Goal: Register for event/course

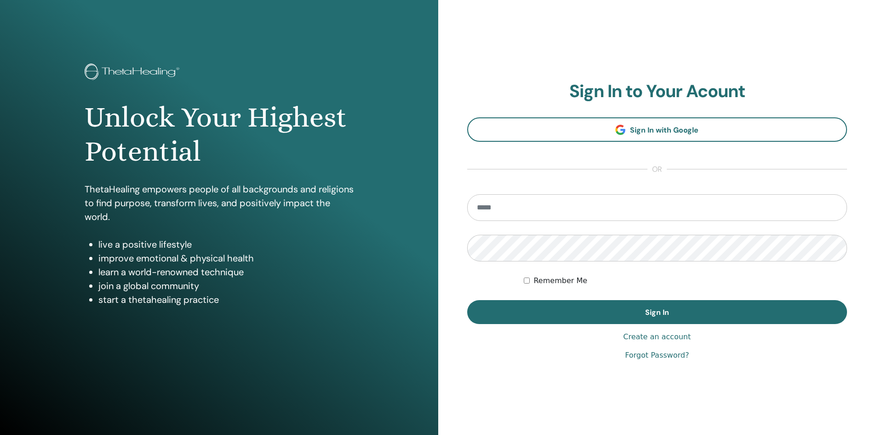
click at [560, 200] on input "email" at bounding box center [657, 207] width 380 height 27
click at [549, 209] on input "email" at bounding box center [657, 207] width 380 height 27
click at [516, 209] on input "email" at bounding box center [657, 207] width 380 height 27
type input "**********"
click at [467, 300] on button "Sign In" at bounding box center [657, 312] width 380 height 24
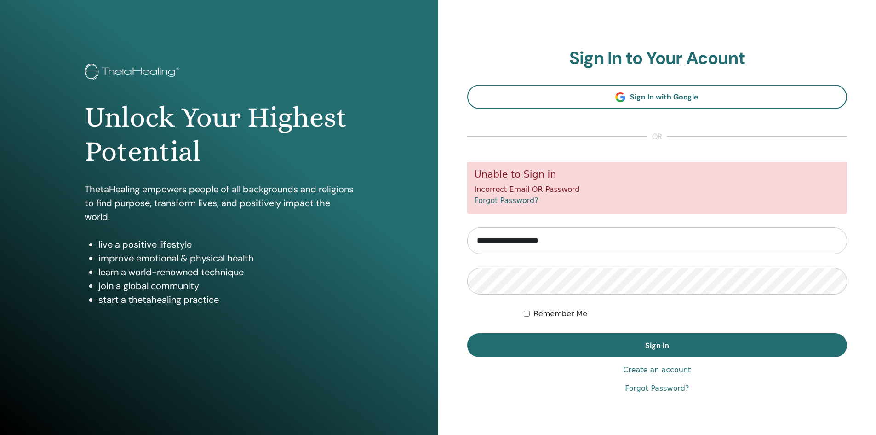
click at [552, 240] on input "**********" at bounding box center [657, 240] width 380 height 27
click at [552, 239] on input "**********" at bounding box center [657, 240] width 380 height 27
type input "**********"
click at [467, 333] on button "Sign In" at bounding box center [657, 345] width 380 height 24
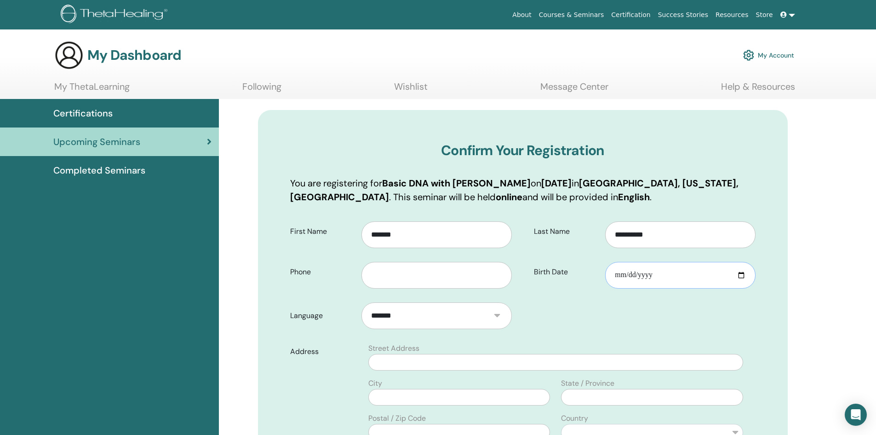
click at [658, 270] on input "Birth Date" at bounding box center [680, 275] width 150 height 27
click at [620, 272] on input "Birth Date" at bounding box center [680, 275] width 150 height 27
type input "**********"
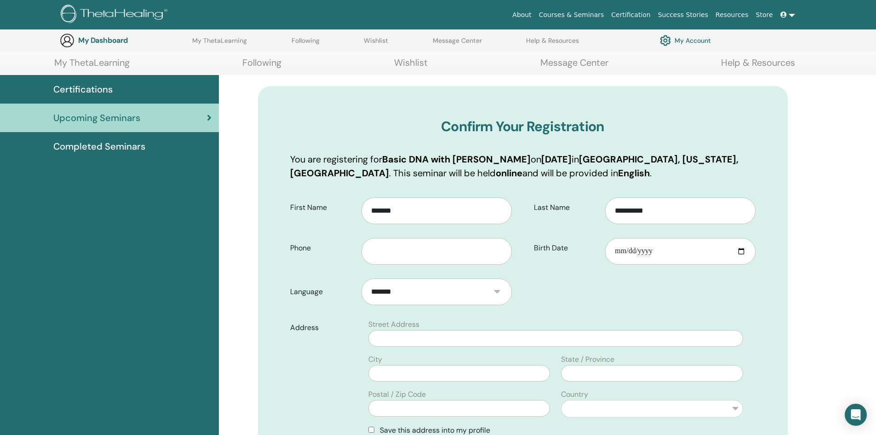
scroll to position [114, 0]
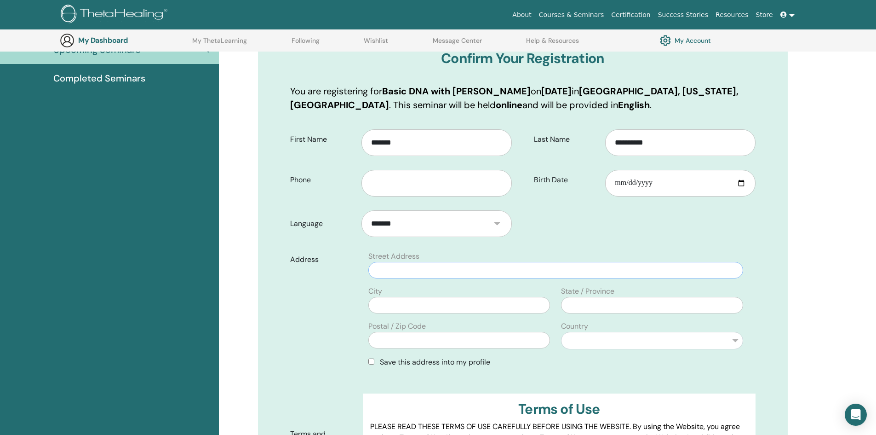
click at [455, 271] on input "text" at bounding box center [555, 270] width 374 height 17
type input "**********"
type input "*****"
type input "**"
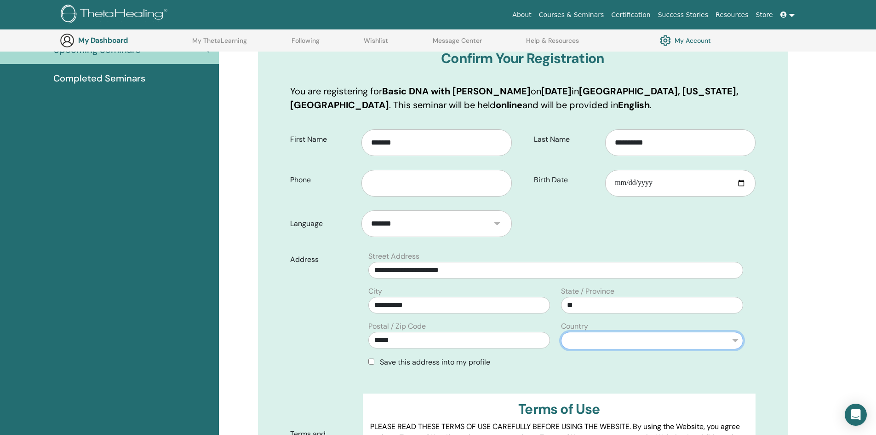
select select "*"
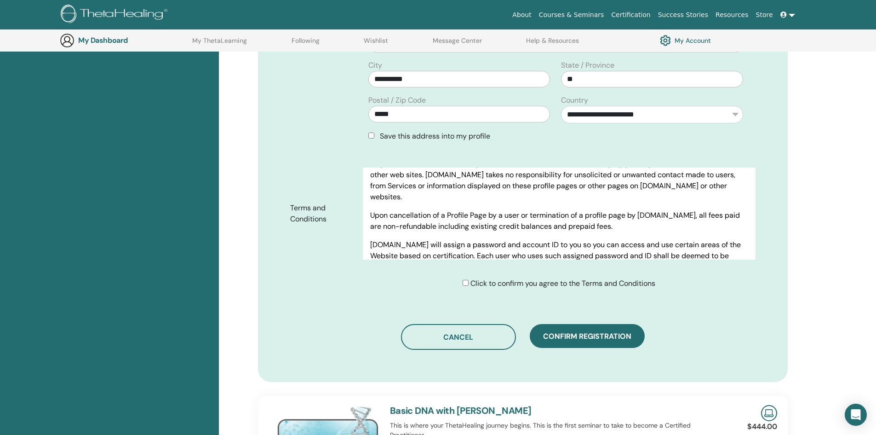
scroll to position [344, 0]
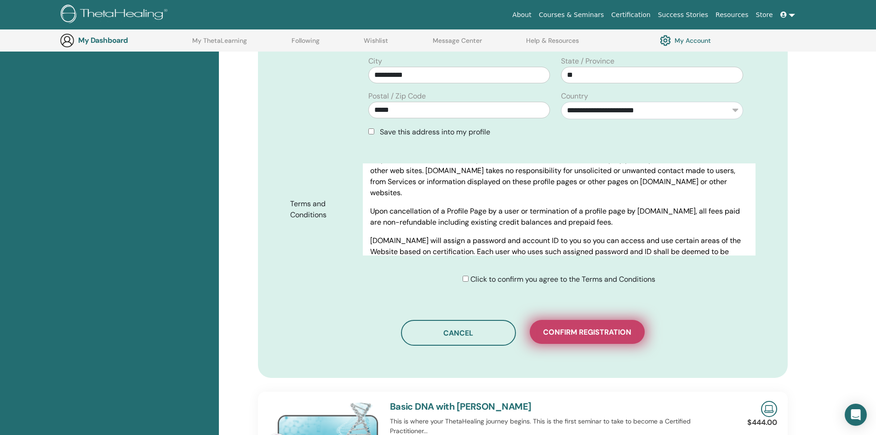
click at [568, 334] on span "Confirm registration" at bounding box center [587, 332] width 88 height 10
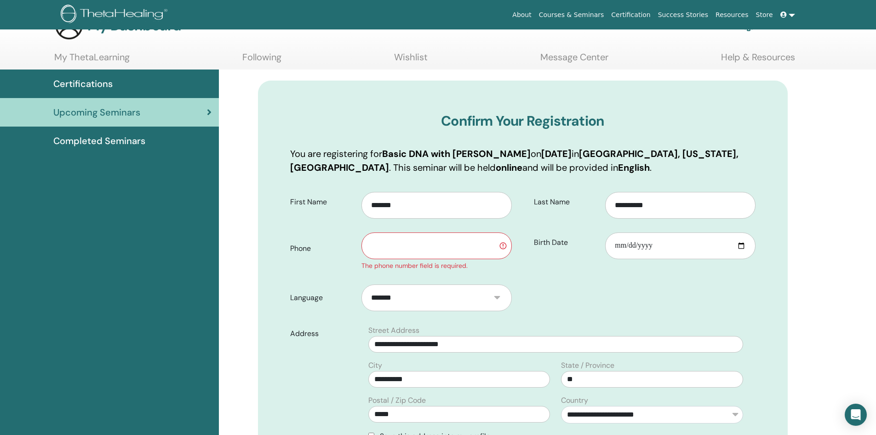
scroll to position [0, 0]
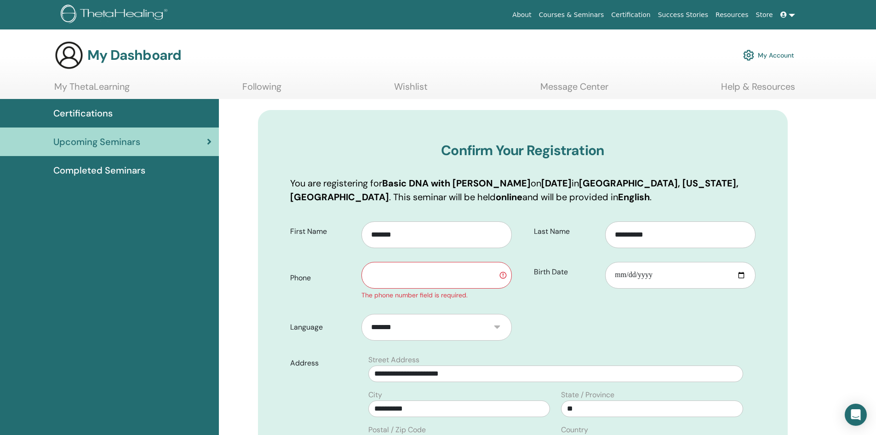
click at [451, 290] on div "The phone number field is required." at bounding box center [439, 277] width 157 height 45
click at [449, 271] on input "text" at bounding box center [436, 275] width 150 height 27
type input "**********"
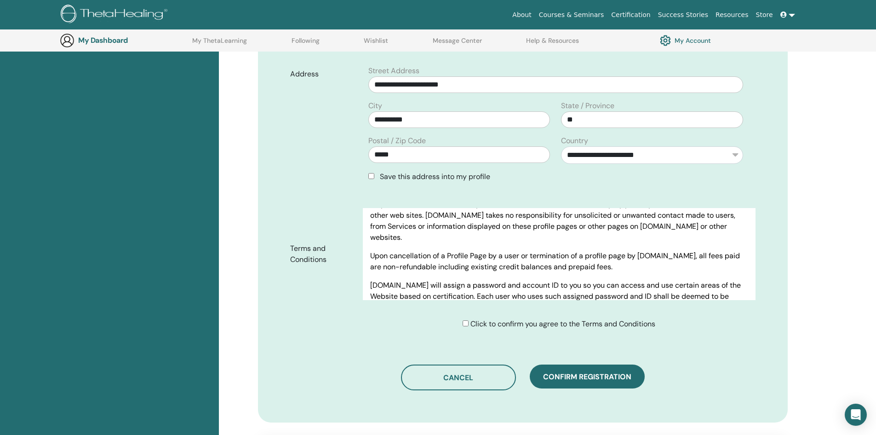
scroll to position [390, 0]
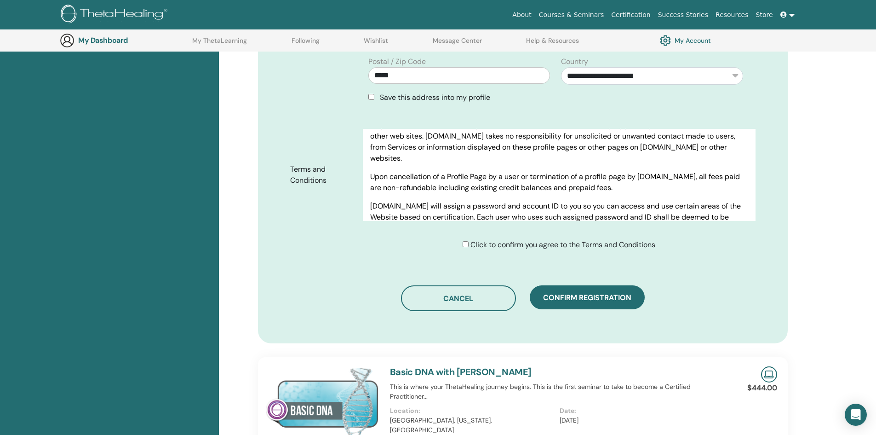
click at [615, 302] on button "Confirm registration" at bounding box center [587, 297] width 115 height 24
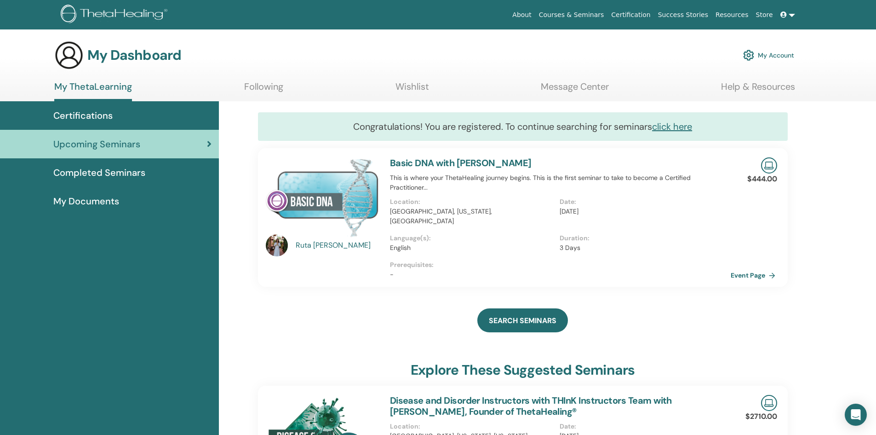
click at [755, 269] on link "Event Page" at bounding box center [755, 275] width 48 height 14
click at [97, 169] on span "Completed Seminars" at bounding box center [99, 173] width 92 height 14
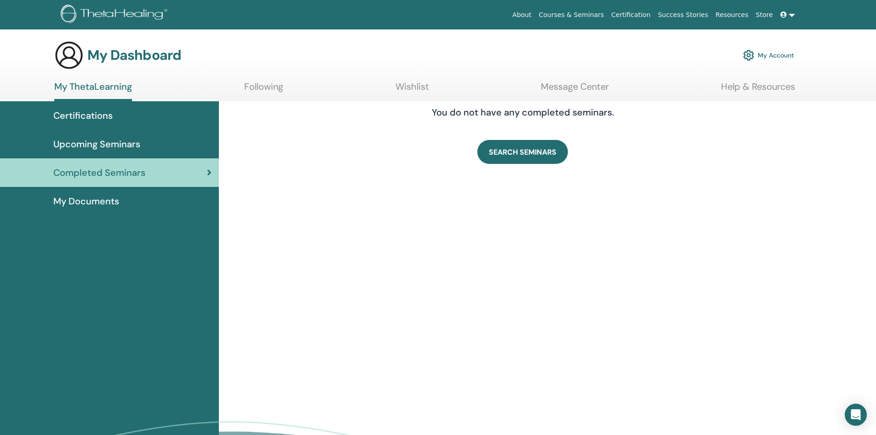
click at [125, 201] on div "My Documents" at bounding box center [109, 201] width 204 height 14
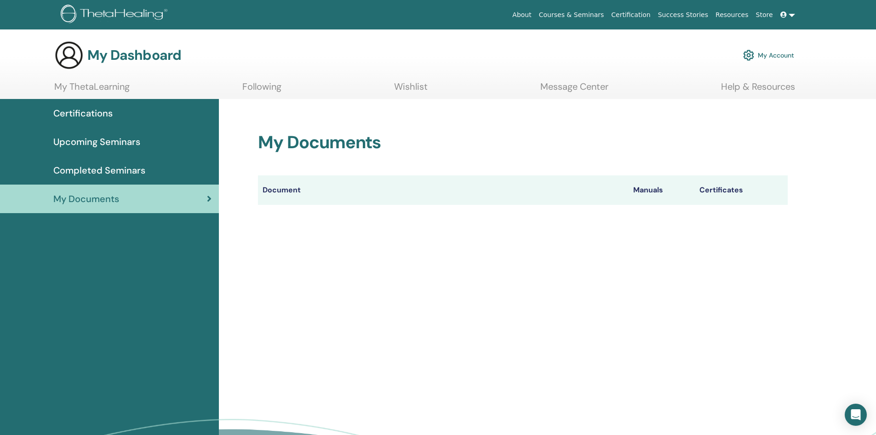
click at [765, 54] on link "My Account" at bounding box center [768, 55] width 51 height 20
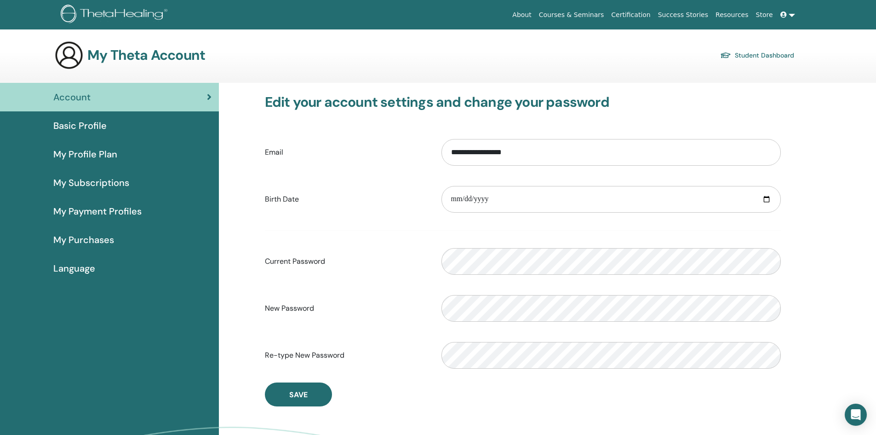
click at [66, 240] on span "My Purchases" at bounding box center [83, 240] width 61 height 14
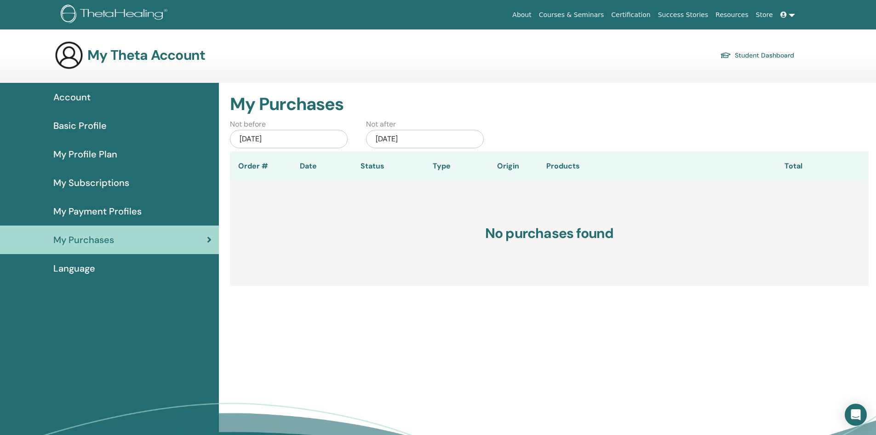
click at [82, 176] on span "My Subscriptions" at bounding box center [91, 183] width 76 height 14
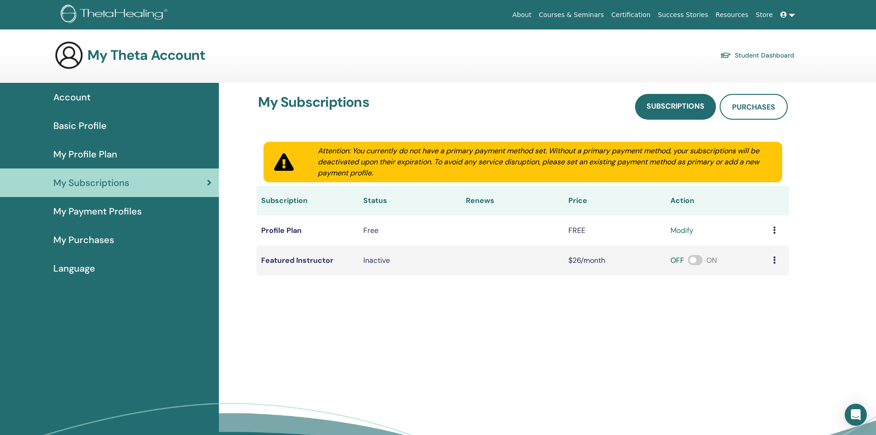
click at [93, 131] on span "Basic Profile" at bounding box center [79, 126] width 53 height 14
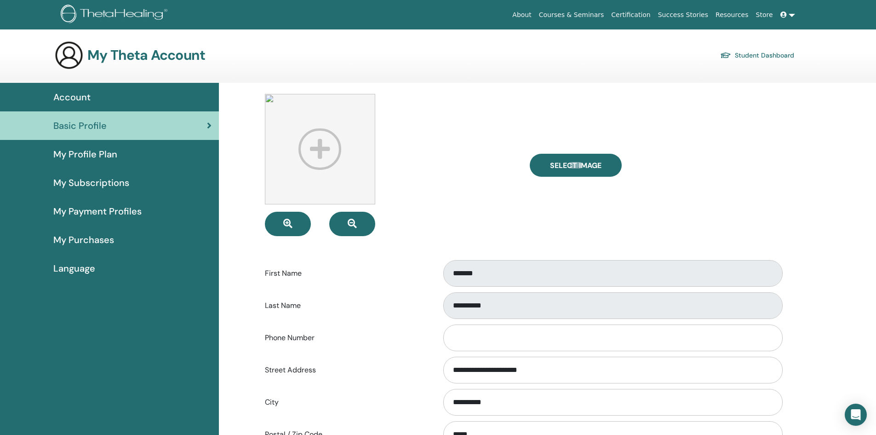
click at [758, 58] on link "Student Dashboard" at bounding box center [757, 55] width 74 height 13
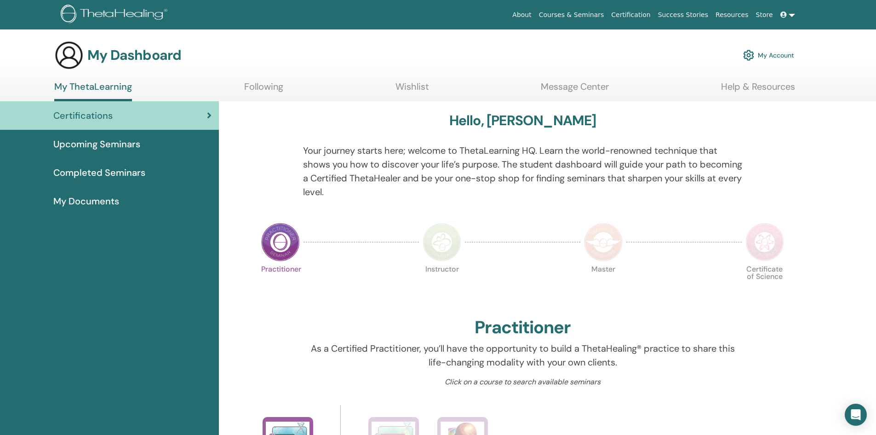
click at [61, 137] on span "Upcoming Seminars" at bounding box center [96, 144] width 87 height 14
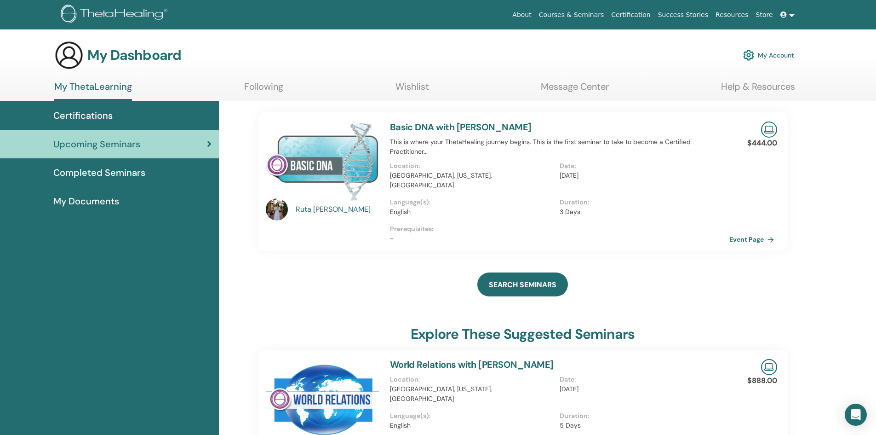
click at [472, 126] on link "Basic DNA with [PERSON_NAME]" at bounding box center [461, 127] width 142 height 12
click at [763, 236] on div "$444.00 Event Page" at bounding box center [766, 181] width 34 height 138
click at [748, 232] on link "Event Page" at bounding box center [755, 239] width 48 height 14
click at [769, 129] on img at bounding box center [769, 129] width 16 height 16
click at [739, 232] on link "Event Page" at bounding box center [755, 239] width 48 height 14
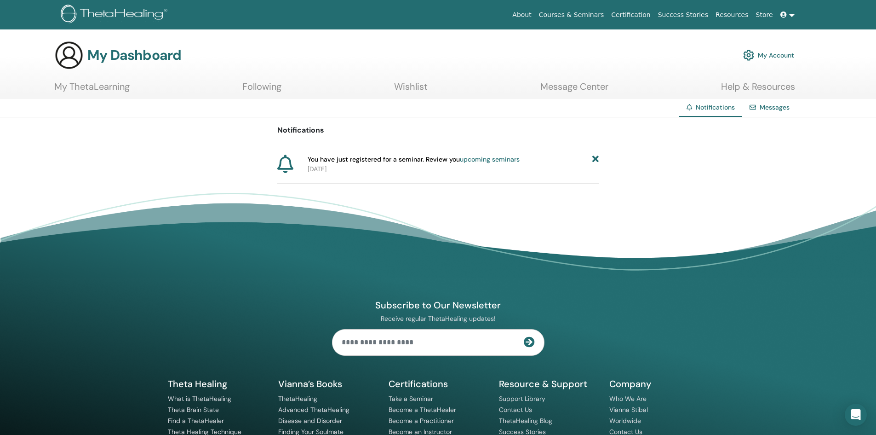
click at [483, 158] on link "upcoming seminars" at bounding box center [490, 159] width 60 height 8
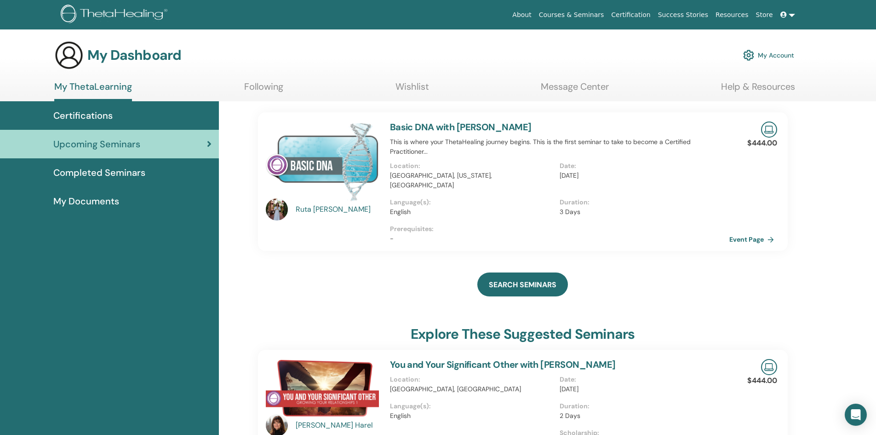
click at [87, 47] on h3 "My Dashboard" at bounding box center [134, 55] width 94 height 17
click at [66, 57] on img at bounding box center [68, 54] width 29 height 29
click at [583, 16] on link "Courses & Seminars" at bounding box center [571, 14] width 73 height 17
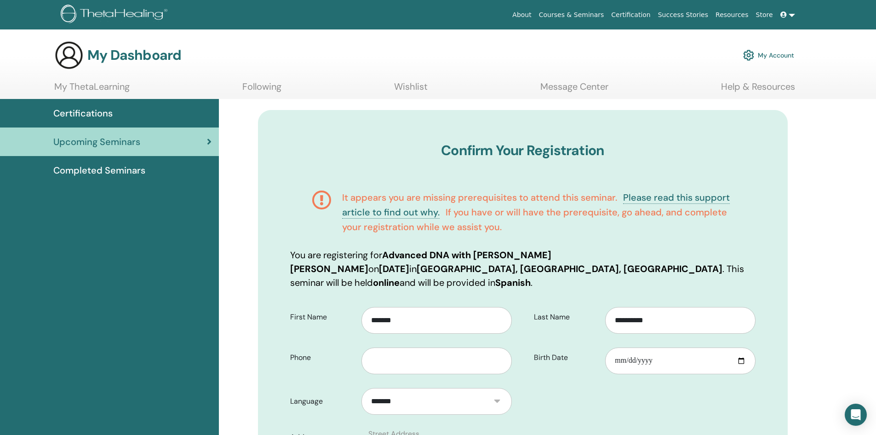
click at [102, 137] on span "Upcoming Seminars" at bounding box center [96, 142] width 87 height 14
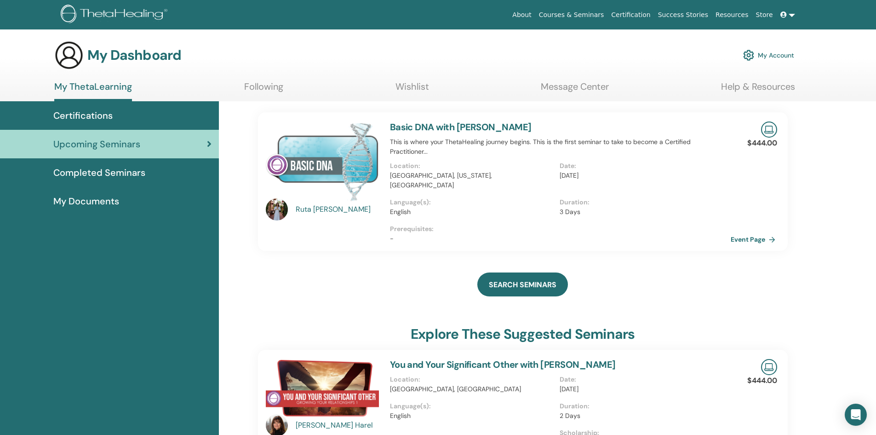
click at [761, 232] on link "Event Page" at bounding box center [755, 239] width 48 height 14
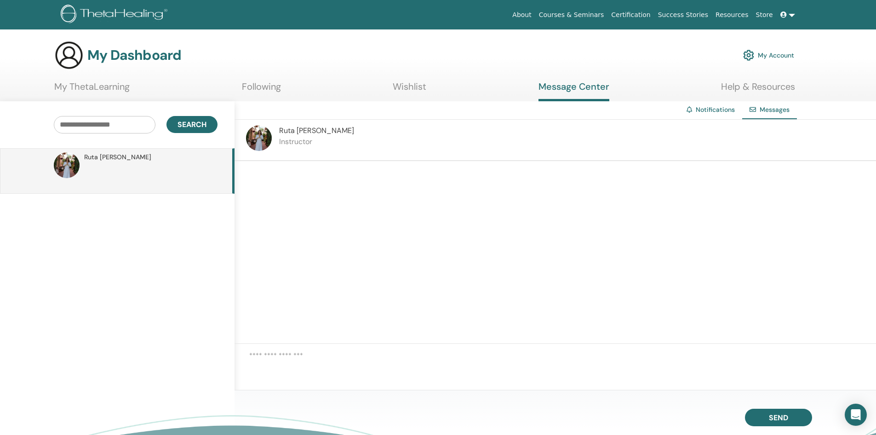
click at [531, 10] on ul "About Courses & Seminars Certification Success Stories Resources Store AN [PERS…" at bounding box center [653, 14] width 345 height 17
click at [732, 14] on link "Resources" at bounding box center [732, 14] width 40 height 17
